Goal: Information Seeking & Learning: Find specific fact

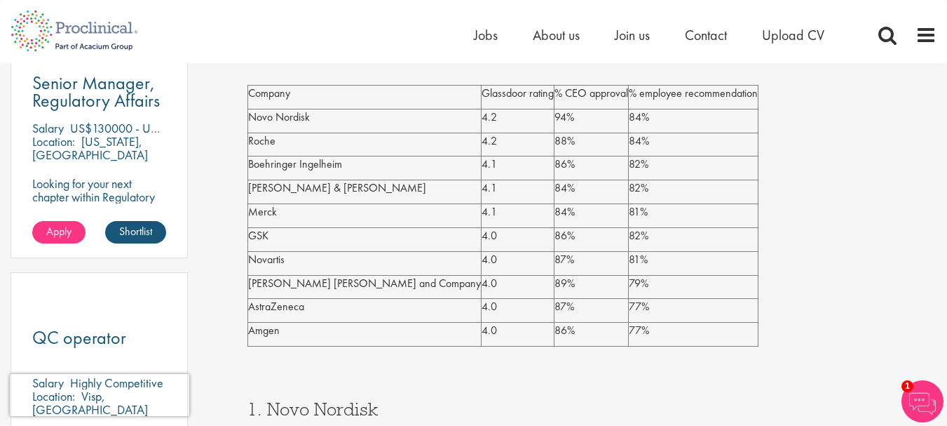
scroll to position [841, 0]
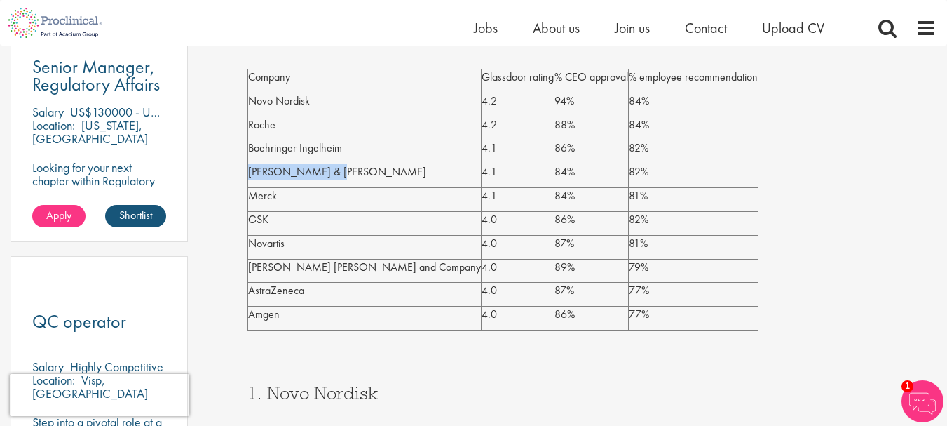
drag, startPoint x: 331, startPoint y: 175, endPoint x: 249, endPoint y: 174, distance: 82.0
click at [249, 174] on p "[PERSON_NAME] & [PERSON_NAME]" at bounding box center [364, 172] width 233 height 16
copy p "[PERSON_NAME] & [PERSON_NAME]"
drag, startPoint x: 313, startPoint y: 104, endPoint x: 250, endPoint y: 103, distance: 63.1
click at [250, 103] on p "Novo Nordisk" at bounding box center [364, 101] width 233 height 16
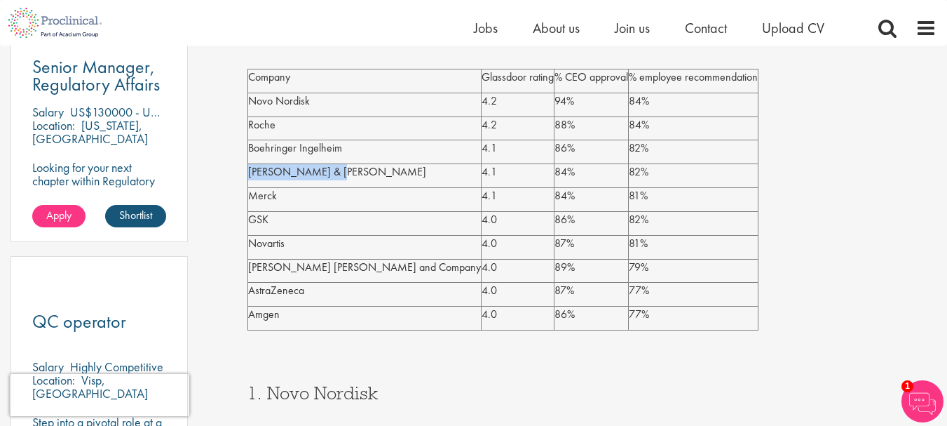
copy p "Novo Nordisk"
click at [260, 123] on p "Roche" at bounding box center [364, 125] width 233 height 16
copy p "Roche"
click at [313, 147] on p "Boehringer Ingelheim" at bounding box center [364, 148] width 233 height 16
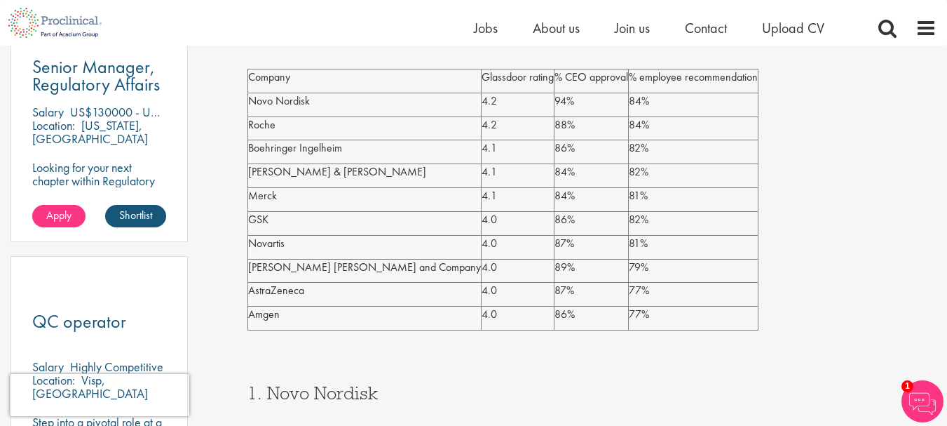
click at [313, 147] on p "Boehringer Ingelheim" at bounding box center [364, 148] width 233 height 16
copy p "Boehringer Ingelheim"
click at [260, 316] on p "Amgen" at bounding box center [364, 314] width 233 height 16
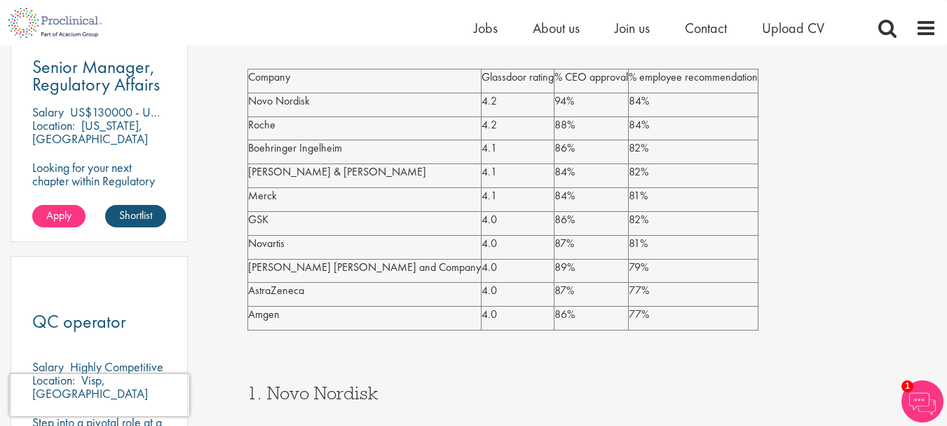
copy p "Amgen"
